Goal: Task Accomplishment & Management: Manage account settings

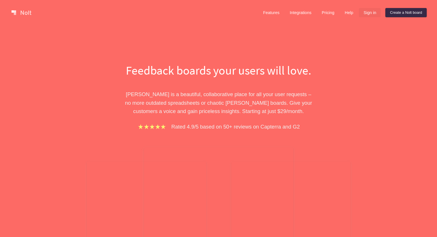
click at [367, 14] on link "Sign in" at bounding box center [370, 12] width 22 height 9
click at [365, 15] on link "Sign in" at bounding box center [370, 12] width 22 height 9
click at [365, 13] on link "Sign in" at bounding box center [370, 12] width 22 height 9
click at [370, 12] on link "Sign in" at bounding box center [370, 12] width 22 height 9
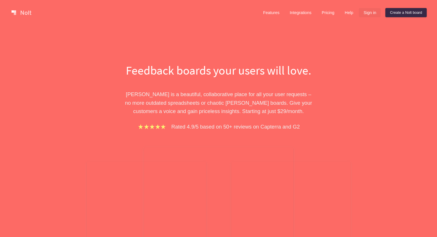
click at [365, 13] on link "Sign in" at bounding box center [370, 12] width 22 height 9
click at [372, 10] on link "Sign in" at bounding box center [370, 12] width 22 height 9
click at [368, 11] on link "Sign in" at bounding box center [370, 12] width 22 height 9
click at [363, 9] on link "Sign in" at bounding box center [370, 12] width 22 height 9
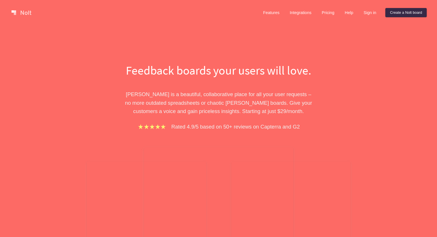
click at [242, 65] on h1 "Feedback boards your users will love." at bounding box center [218, 70] width 198 height 17
click at [372, 14] on link "Sign in" at bounding box center [370, 12] width 22 height 9
click at [300, 13] on link "Integrations" at bounding box center [300, 12] width 31 height 9
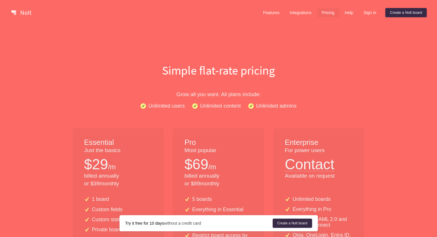
drag, startPoint x: 252, startPoint y: 67, endPoint x: 356, endPoint y: 37, distance: 108.8
click at [252, 67] on h1 "Simple flat-rate pricing" at bounding box center [219, 70] width 368 height 17
click at [373, 13] on link "Sign in" at bounding box center [370, 12] width 22 height 9
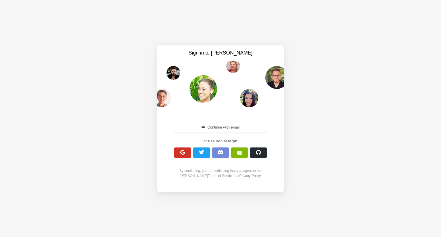
click at [183, 153] on span "button" at bounding box center [182, 152] width 5 height 5
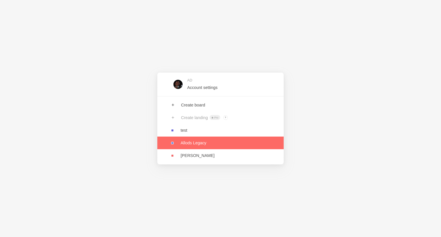
click at [192, 143] on link at bounding box center [220, 143] width 126 height 13
